Goal: Information Seeking & Learning: Learn about a topic

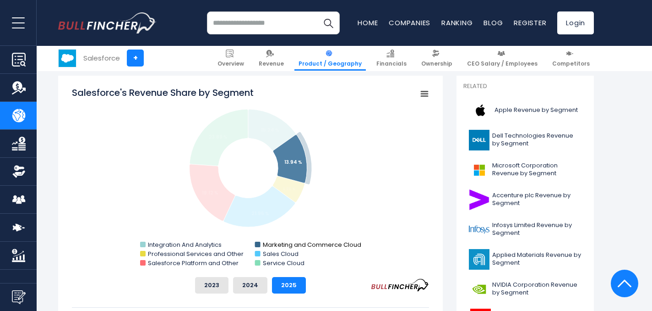
scroll to position [263, 0]
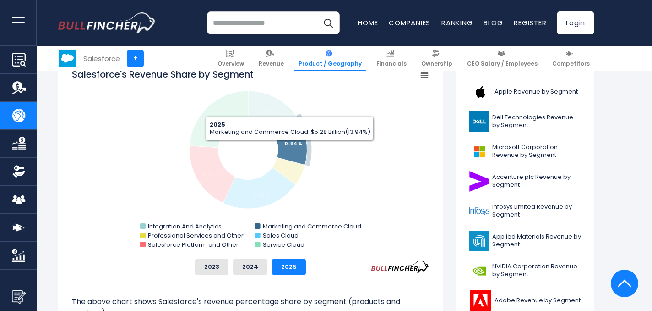
click at [289, 147] on icon "Salesforce's Revenue Share by Segment" at bounding box center [290, 140] width 34 height 48
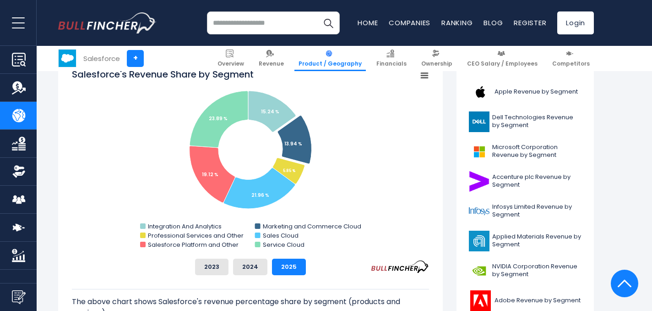
click at [357, 191] on rect "Salesforce's Revenue Share by Segment" at bounding box center [250, 159] width 357 height 183
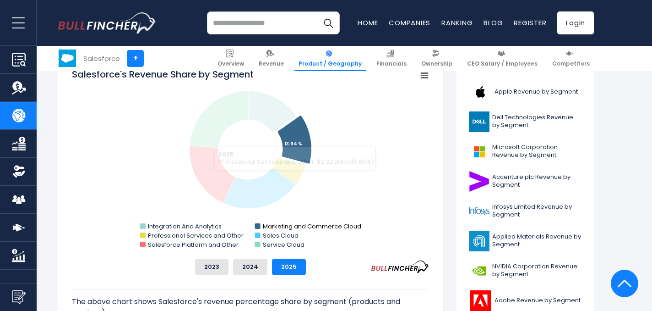
click at [298, 222] on text "Marketing and Commerce Cloud" at bounding box center [312, 226] width 98 height 9
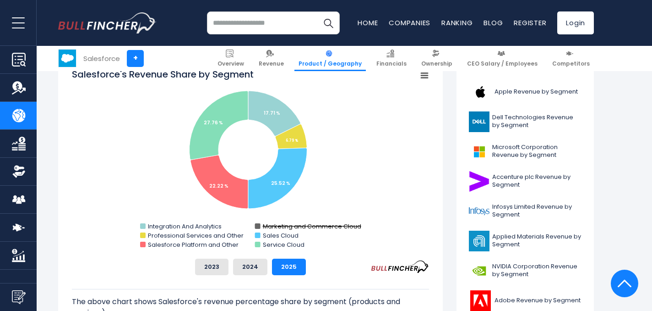
click at [315, 228] on text "Marketing and Commerce Cloud" at bounding box center [312, 226] width 98 height 9
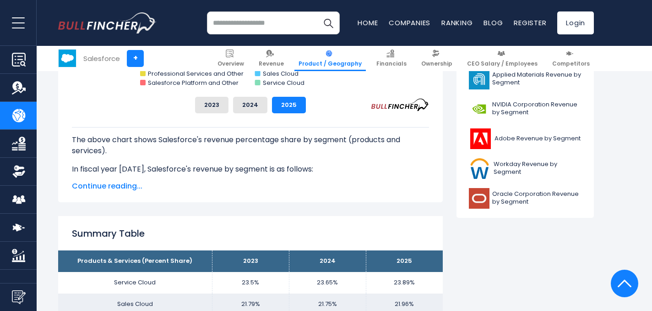
scroll to position [424, 0]
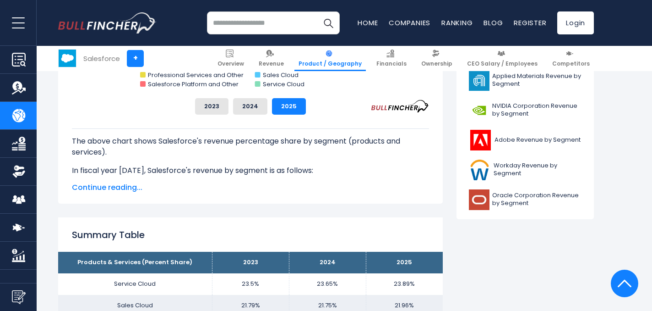
click at [96, 187] on span "Continue reading..." at bounding box center [250, 187] width 357 height 11
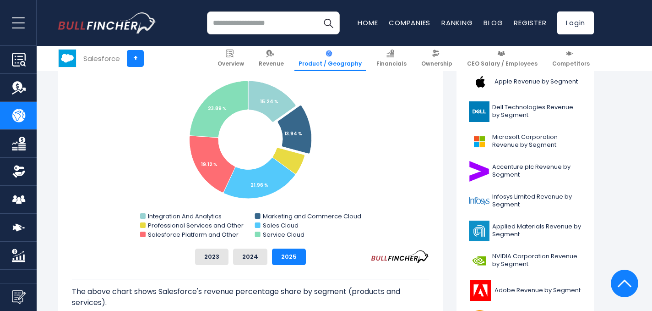
scroll to position [303, 0]
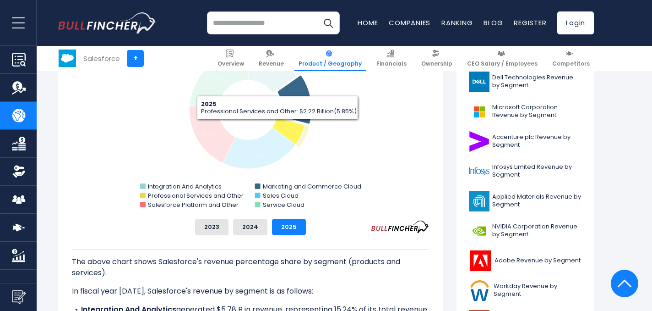
click at [296, 130] on icon "Salesforce's Revenue Share by Segment" at bounding box center [289, 131] width 32 height 26
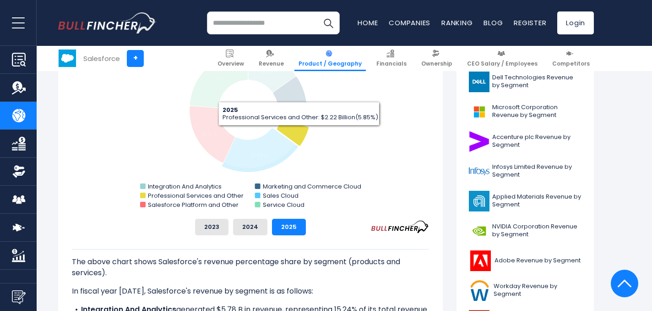
click at [296, 131] on icon "Salesforce's Revenue Share by Segment" at bounding box center [293, 133] width 32 height 26
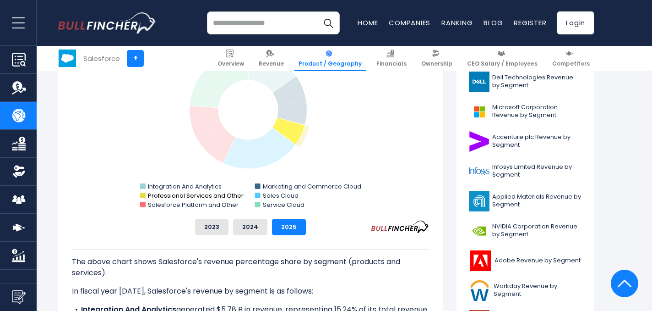
click at [183, 196] on text "Professional Services and Other" at bounding box center [196, 195] width 96 height 9
click at [192, 186] on text "Integration And Analytics" at bounding box center [185, 186] width 74 height 9
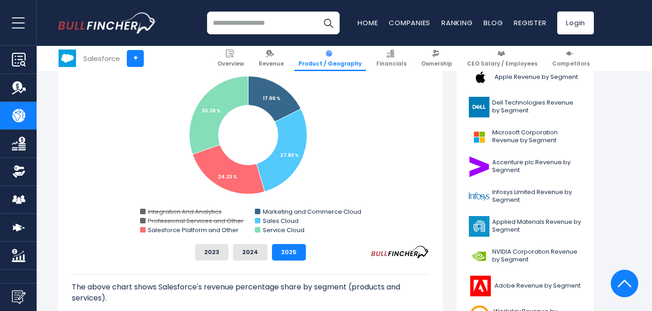
scroll to position [277, 0]
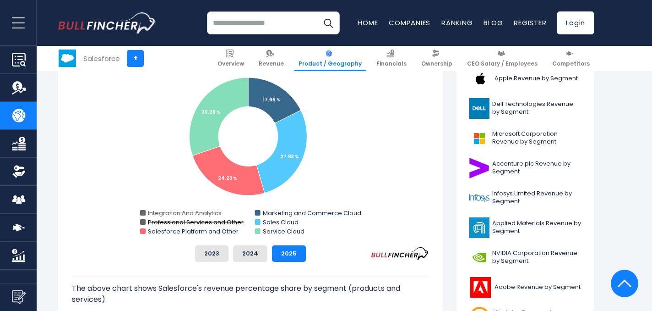
click at [204, 222] on text "Professional Services and Other" at bounding box center [196, 222] width 96 height 9
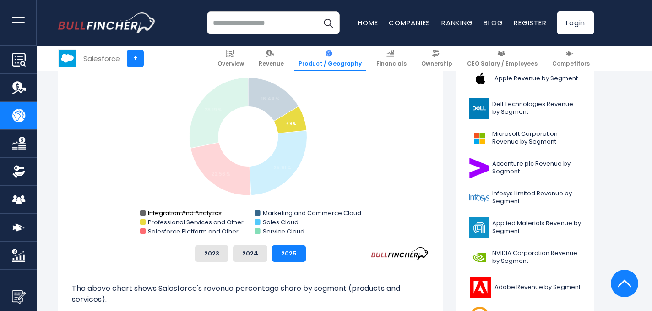
click at [208, 211] on text "Integration And Analytics" at bounding box center [185, 212] width 74 height 9
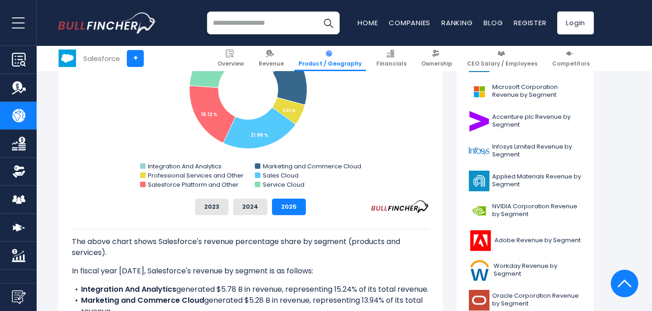
scroll to position [317, 0]
